Goal: Task Accomplishment & Management: Complete application form

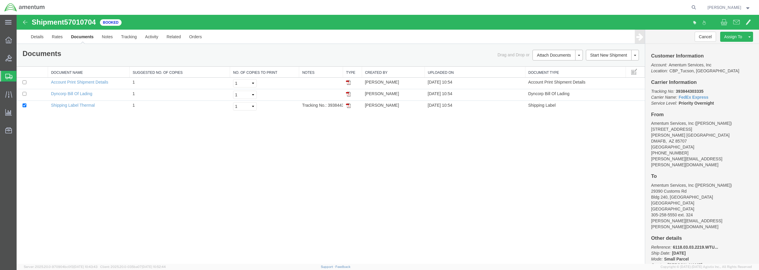
click at [0, 0] on span "Create from Template" at bounding box center [0, 0] width 0 height 0
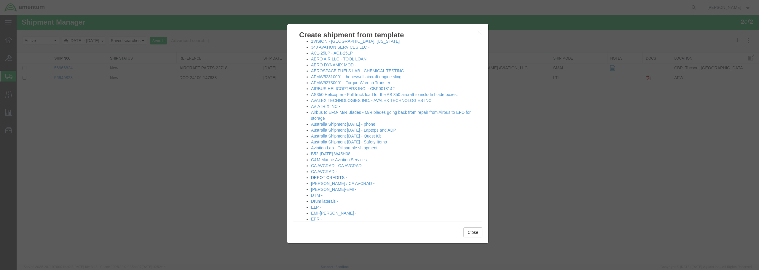
scroll to position [30, 0]
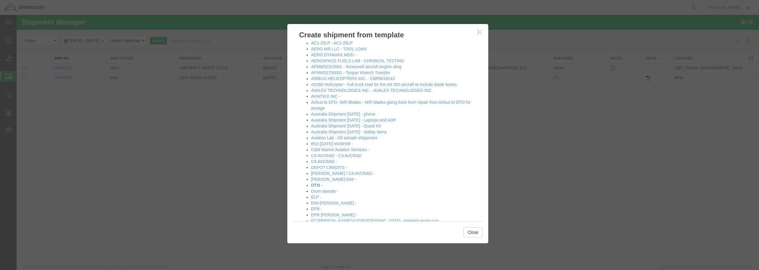
click at [316, 184] on link "DTM -" at bounding box center [317, 185] width 12 height 5
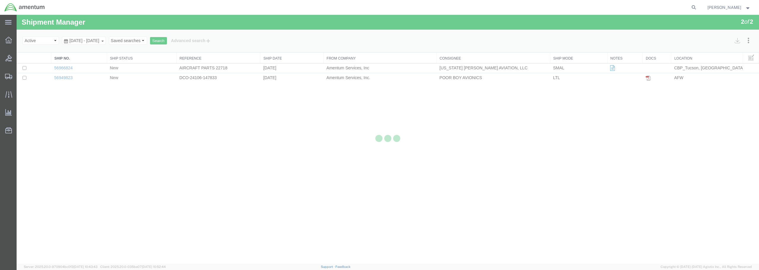
select select "49932"
select select "49921"
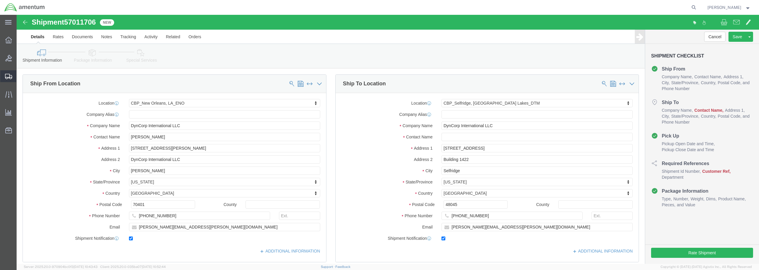
click at [0, 0] on span "Create from Template" at bounding box center [0, 0] width 0 height 0
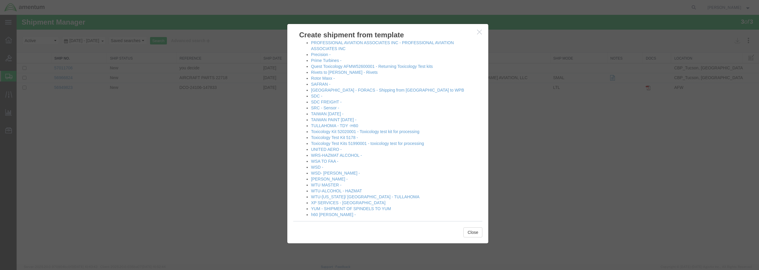
scroll to position [375, 0]
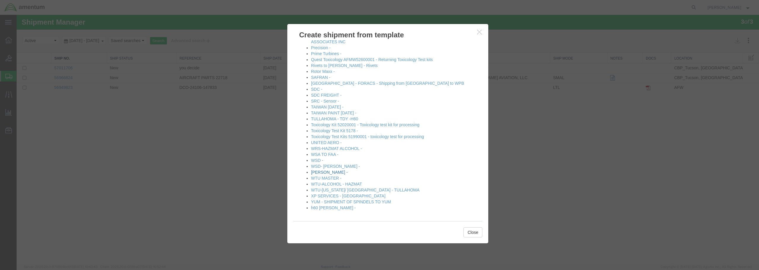
click at [319, 171] on link "[PERSON_NAME] -" at bounding box center [329, 172] width 37 height 5
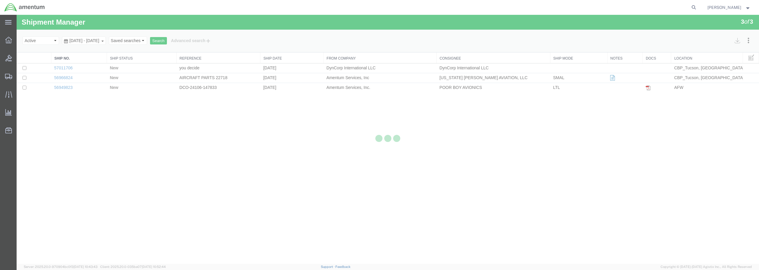
select select "49949"
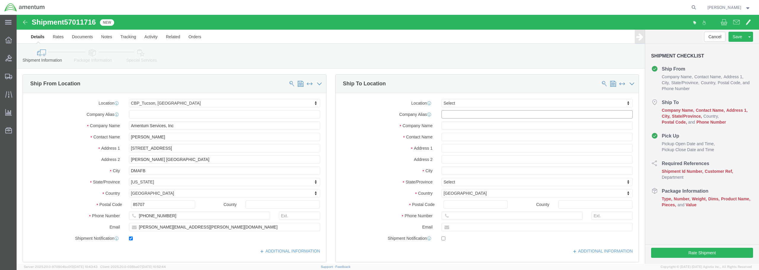
click input "text"
type input "D"
type input "DTM"
select select "49921"
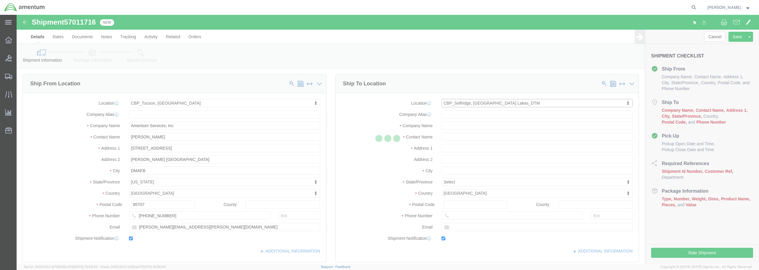
type input "Amentum Services, Inc"
type input "[PERSON_NAME]"
type input "[STREET_ADDRESS]"
type input "Building 1422"
type input "Selfridge"
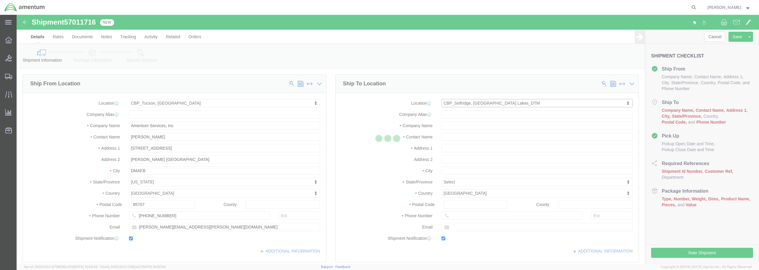
type input "48045"
type input "[PHONE_NUMBER]"
type input "[PERSON_NAME][EMAIL_ADDRESS][PERSON_NAME][DOMAIN_NAME]"
checkbox input "true"
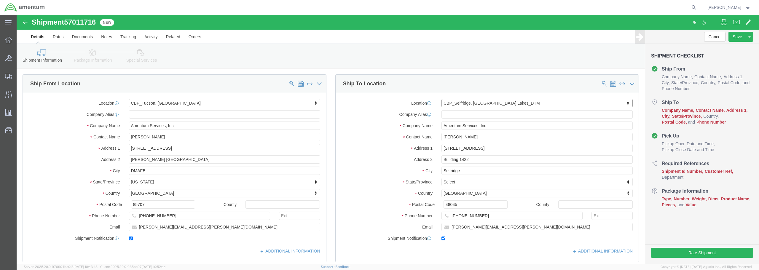
select select "MI"
click link "Save As Template"
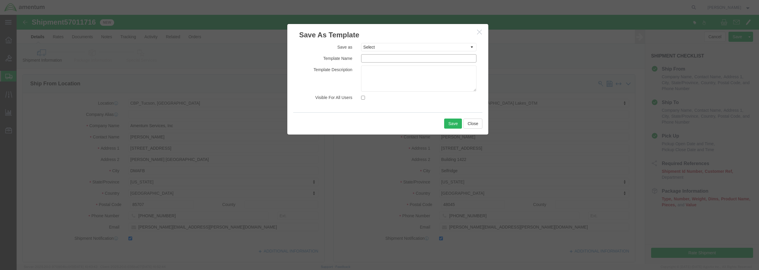
click input "text"
type input "[PERSON_NAME]- DTM"
click select "Select #SAC TO BROWN FOR BOXES 1VISION 340 AVATION SERVICES LLC AC1-25LP AERO A…"
click button "Save"
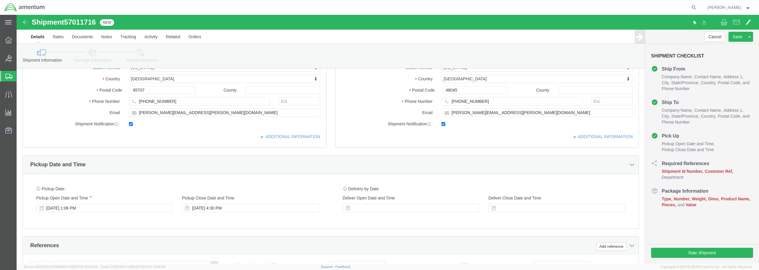
scroll to position [208, 0]
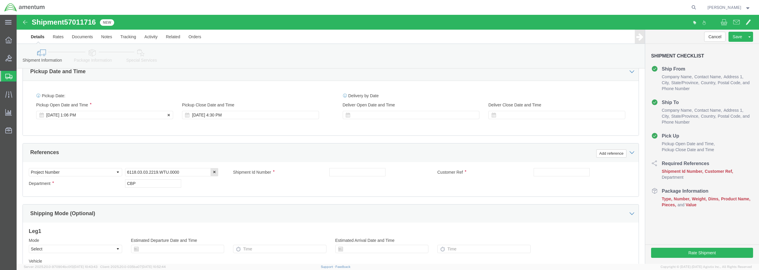
click div "[DATE] 1:06 PM"
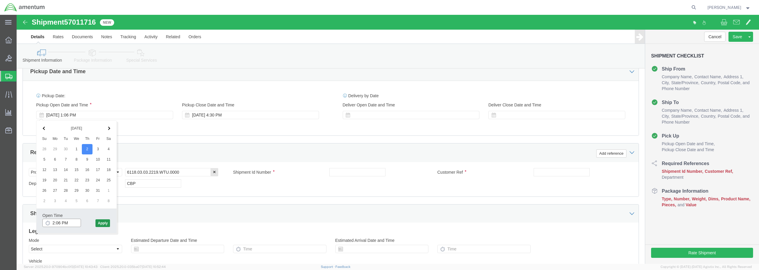
type input "2:06 PM"
click button "Apply"
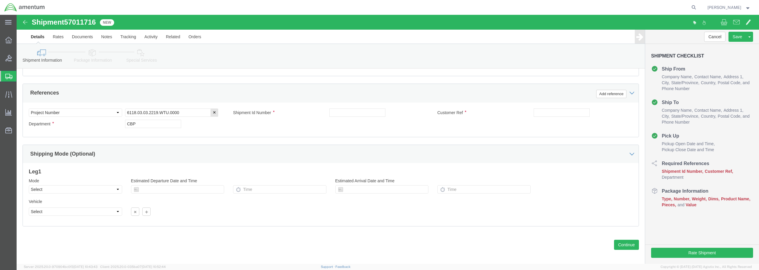
scroll to position [271, 0]
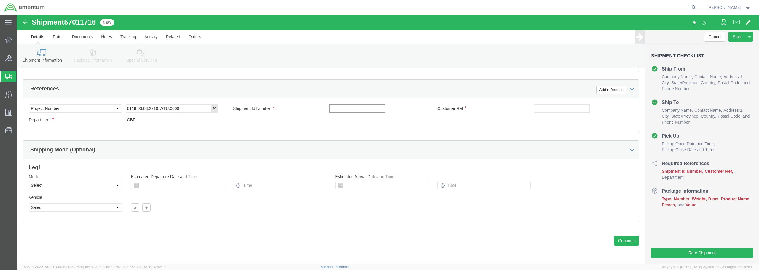
click input "text"
drag, startPoint x: 364, startPoint y: 94, endPoint x: 306, endPoint y: 95, distance: 57.9
click div "Shipment Id Number VALVE / BATCH 5113007967"
type input "VALVE / BATCH 5113007967"
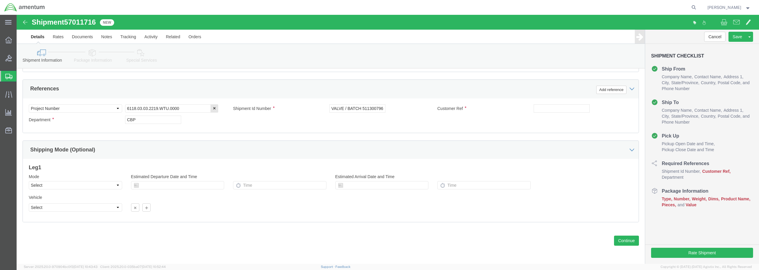
click div "Select Account Type Activity ID Airline Appointment Number ASN Batch Request # …"
paste input "VALVE / BATCH 5113007967"
type input "VALVE / BATCH 5113007967"
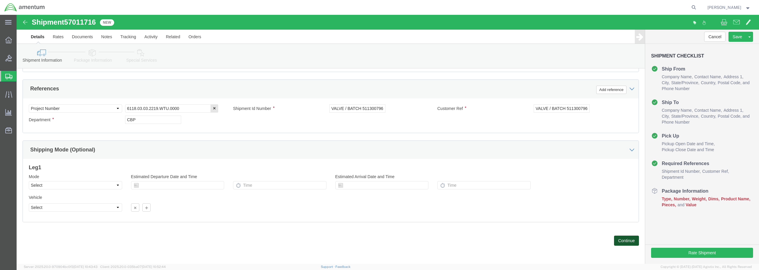
click button "Continue"
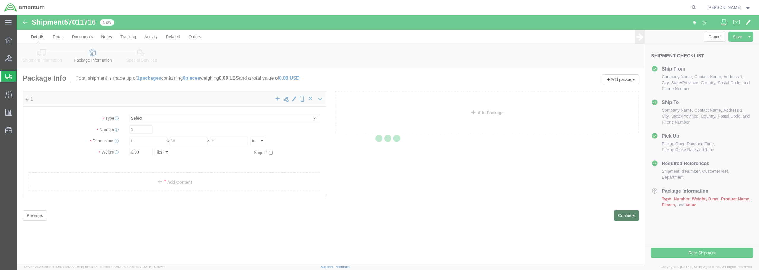
select select "CBOX"
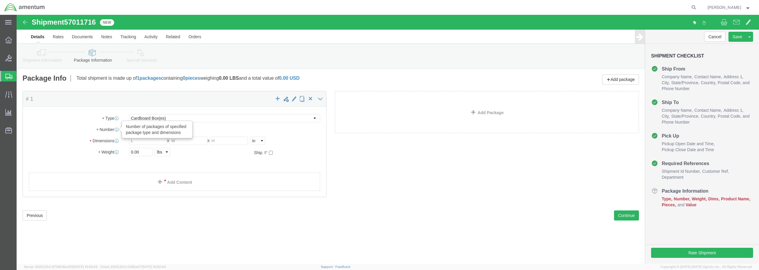
drag, startPoint x: 120, startPoint y: 114, endPoint x: 101, endPoint y: 116, distance: 19.7
click div "Number Number of packages of specified package type and dimensions 1"
click input "text"
type input "12"
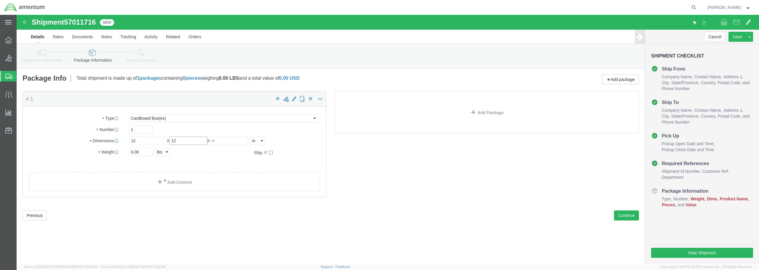
type input "12"
drag, startPoint x: 128, startPoint y: 138, endPoint x: 97, endPoint y: 134, distance: 30.8
click div "Weight 0.00 Select kgs lbs Ship. t°"
type input "4.00"
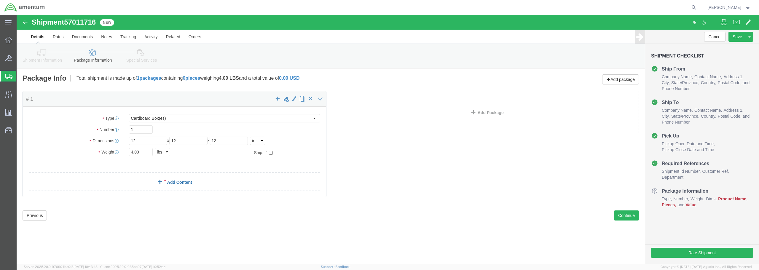
click link "Add Content"
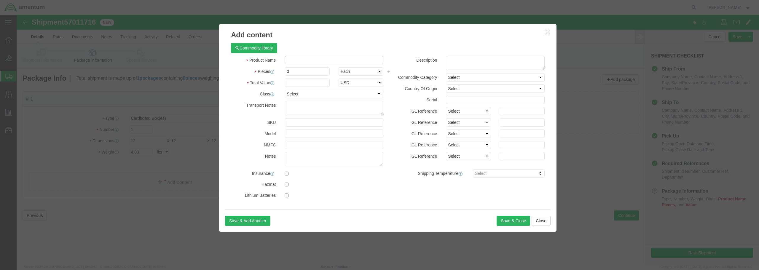
paste input "VALVE / BATCH 5113007967"
type input "VALVE / BATCH 5113007967"
drag, startPoint x: 278, startPoint y: 56, endPoint x: 264, endPoint y: 54, distance: 13.7
click div "0"
type input "3"
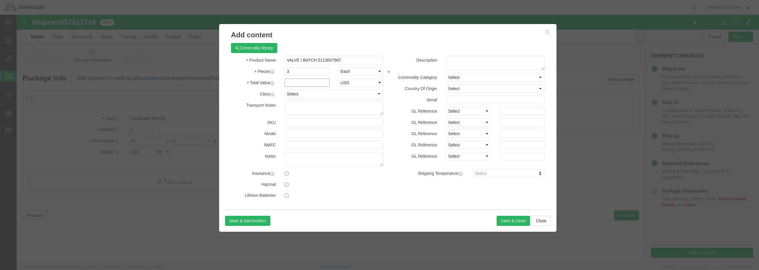
click input "text"
type input "9547.45"
click select "Select 50 55 60 65 70 85 92.5 100 125 175 250 300 400"
select select "250"
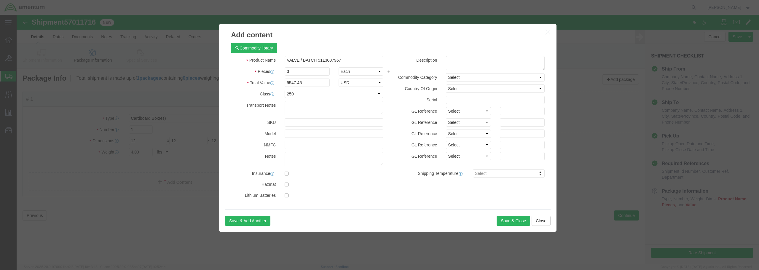
click select "Select 50 55 60 65 70 85 92.5 100 125 175 250 300 400"
click button "Save & Close"
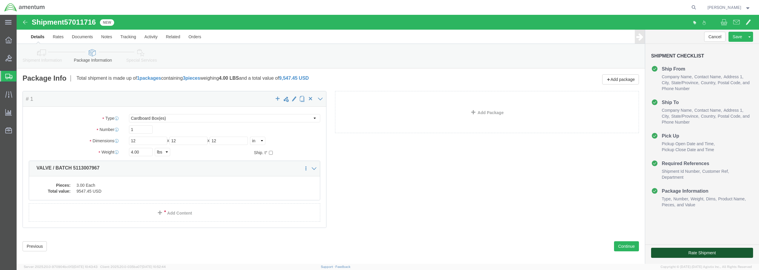
click button "Rate Shipment"
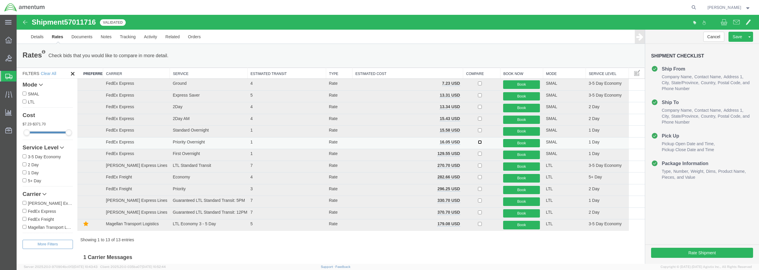
click at [478, 143] on input "checkbox" at bounding box center [480, 142] width 4 height 4
checkbox input "true"
click at [523, 142] on button "Book" at bounding box center [521, 143] width 37 height 9
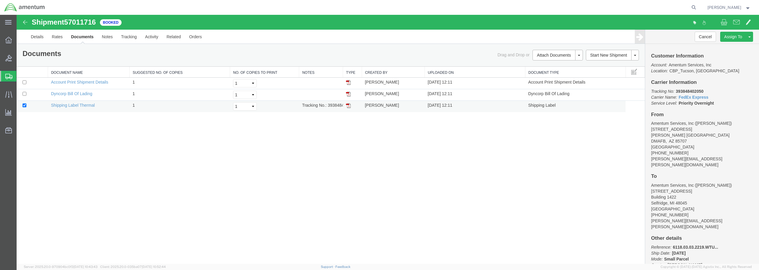
click at [347, 106] on img at bounding box center [348, 105] width 5 height 5
